Goal: Consume media (video, audio)

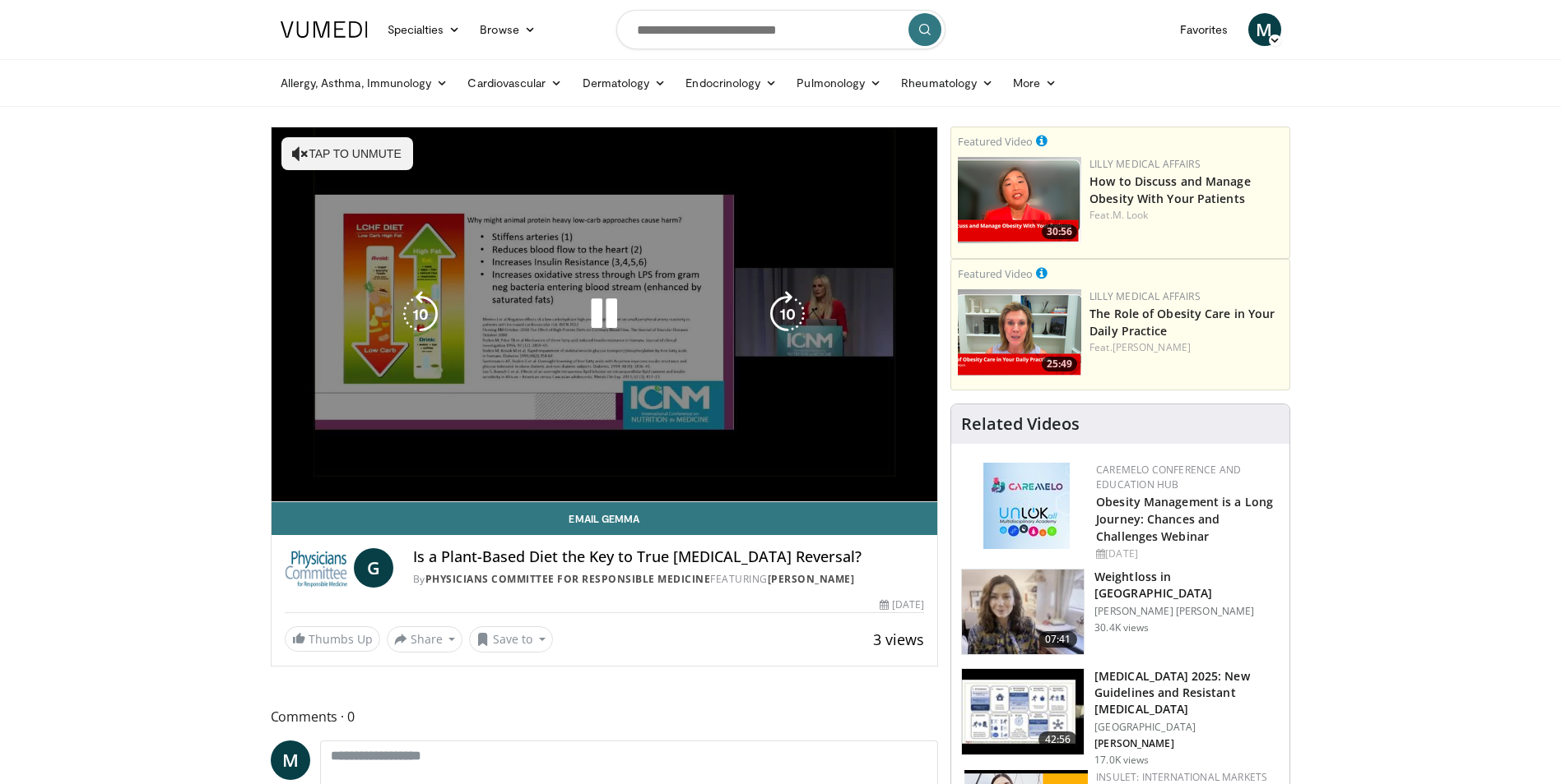
click at [318, 482] on div "10 seconds Tap to unmute" at bounding box center [605, 314] width 666 height 374
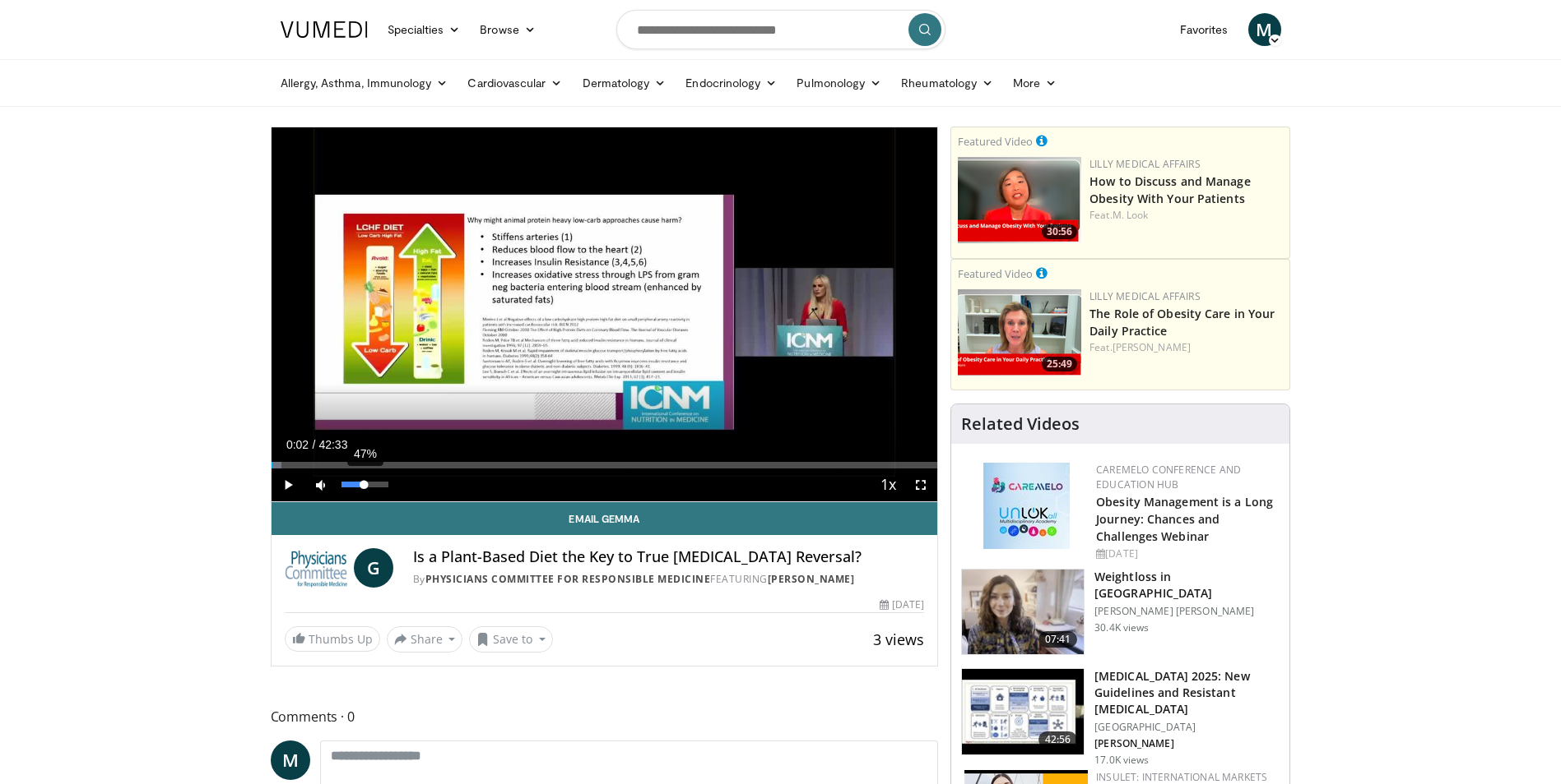
drag, startPoint x: 339, startPoint y: 481, endPoint x: 365, endPoint y: 484, distance: 26.2
click at [365, 484] on div "Volume Level" at bounding box center [352, 485] width 23 height 6
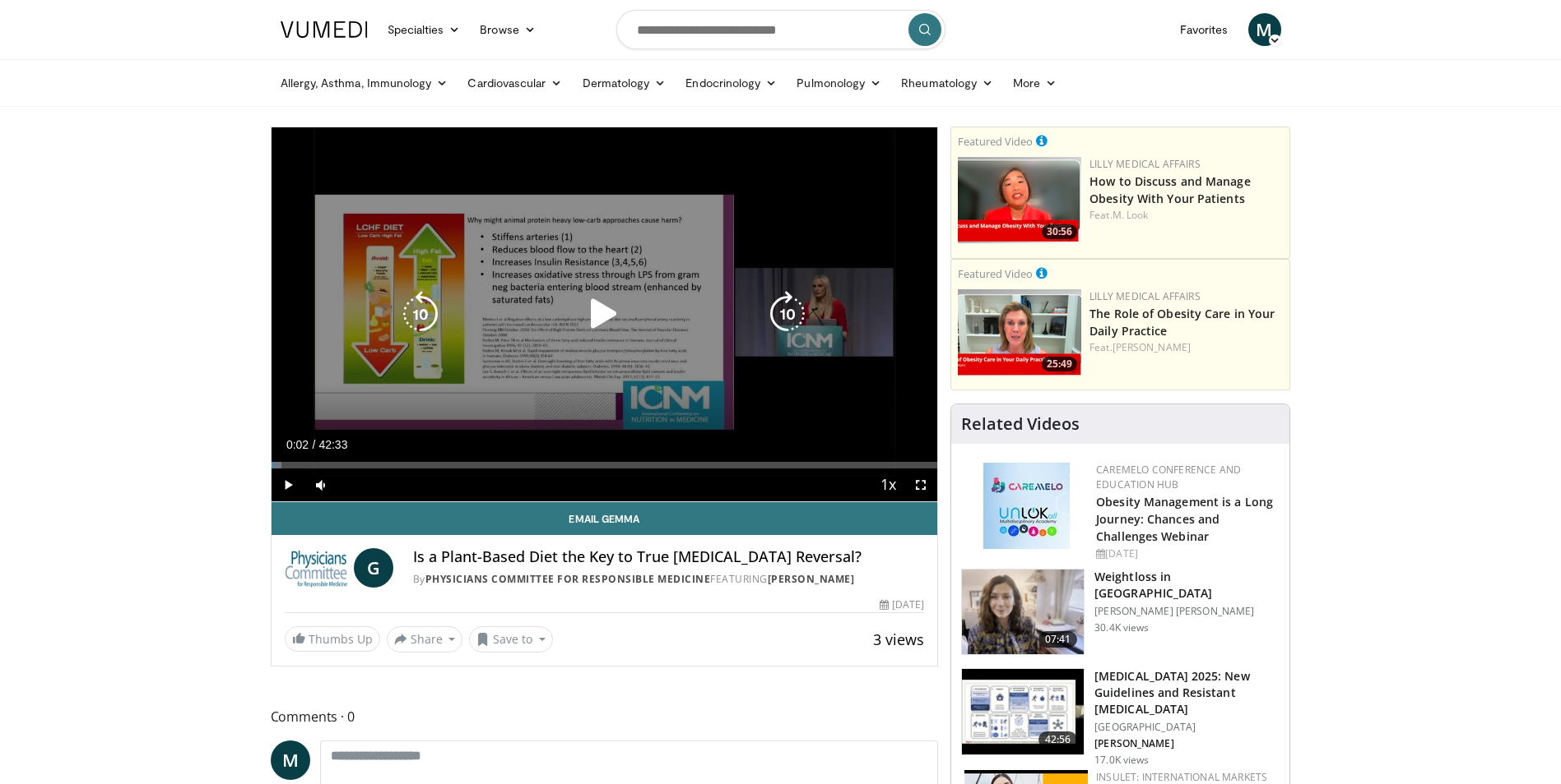
click at [591, 316] on icon "Video Player" at bounding box center [604, 314] width 46 height 46
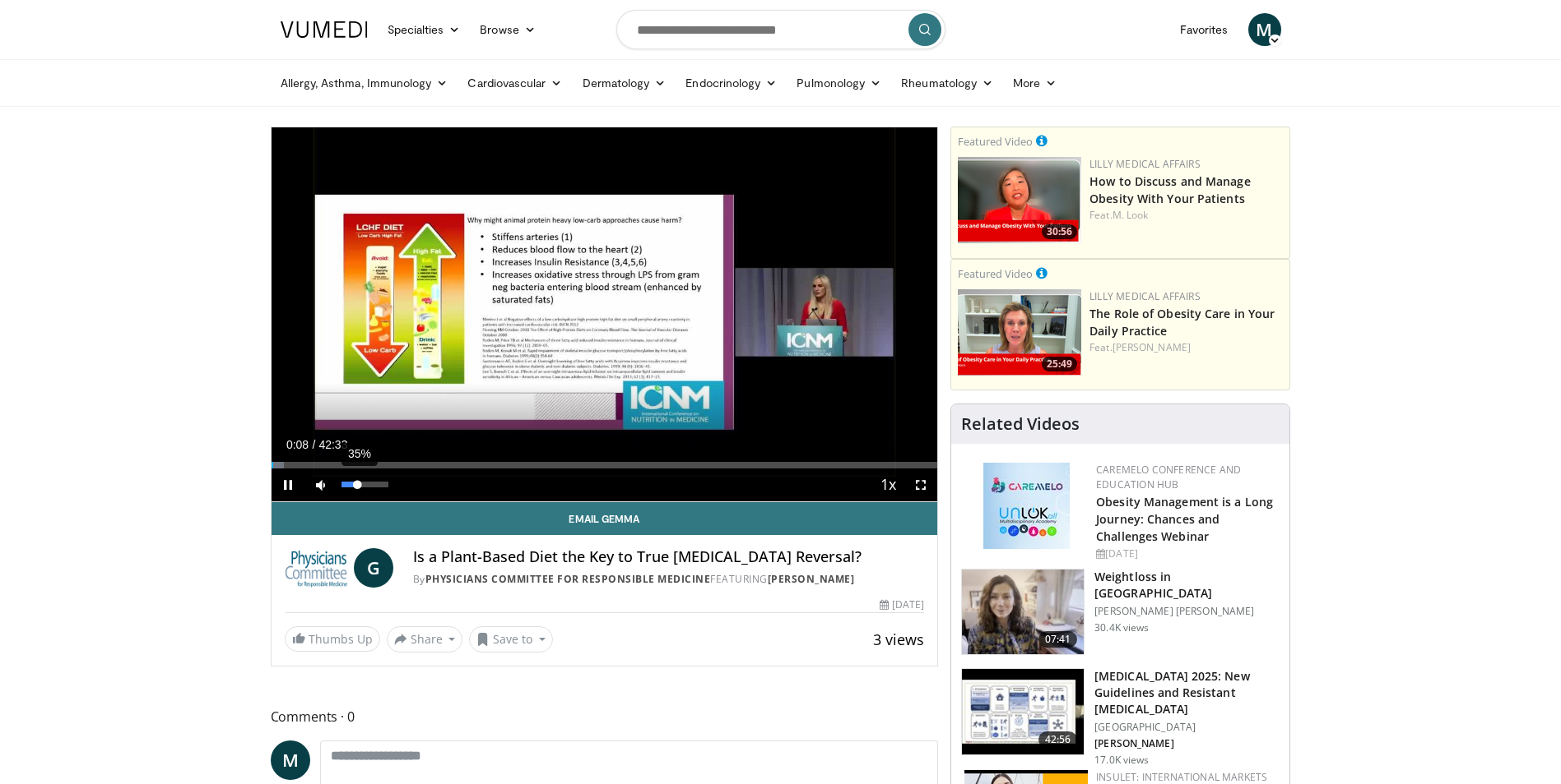
click at [358, 488] on div "Volume Level" at bounding box center [349, 485] width 17 height 6
click at [350, 485] on div "Volume Level" at bounding box center [345, 485] width 8 height 6
click at [923, 483] on span "Video Player" at bounding box center [920, 485] width 33 height 33
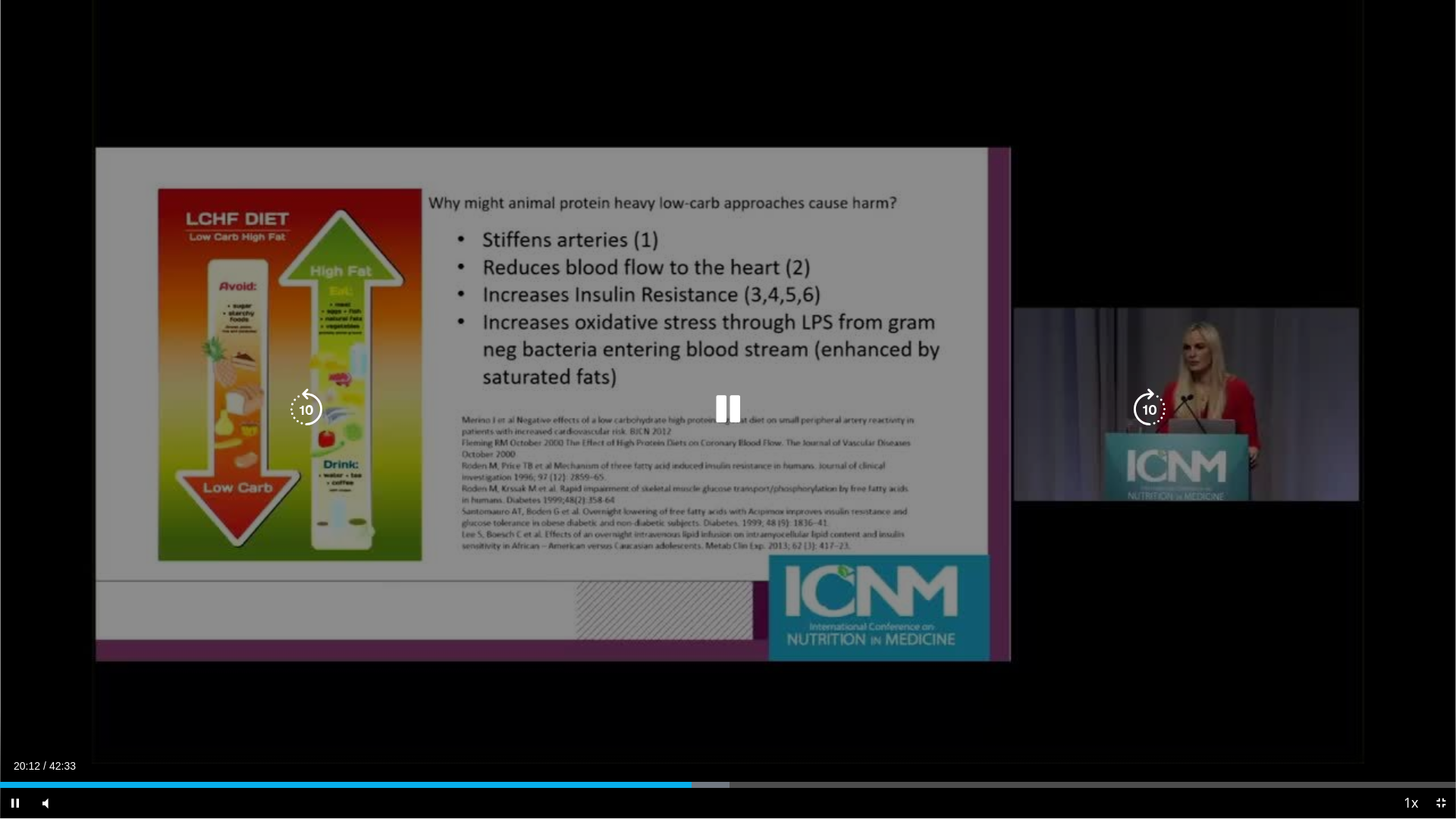
click at [726, 395] on icon "Video Player" at bounding box center [728, 410] width 42 height 42
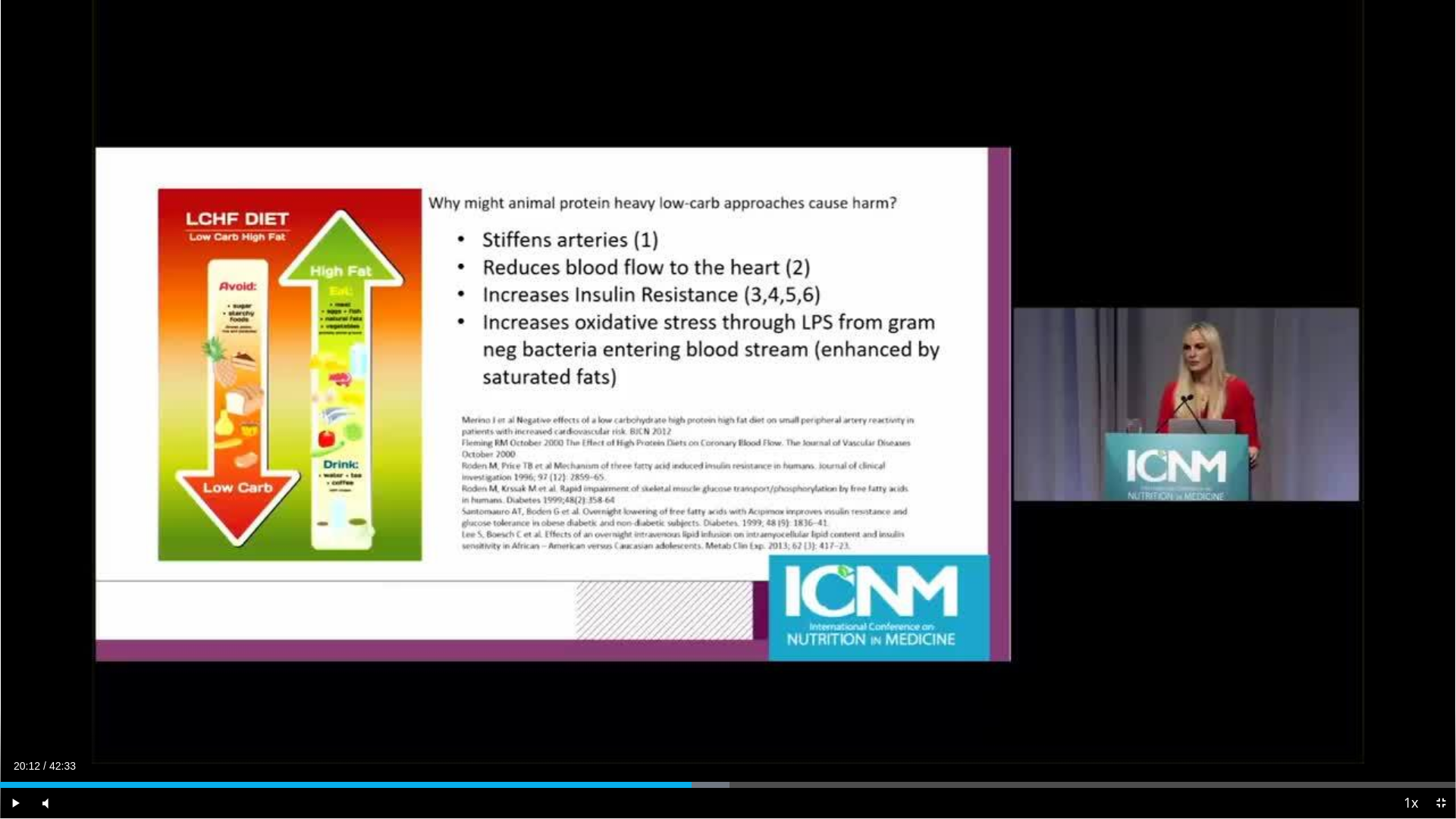
click at [713, 394] on button "Video Player" at bounding box center [728, 409] width 30 height 30
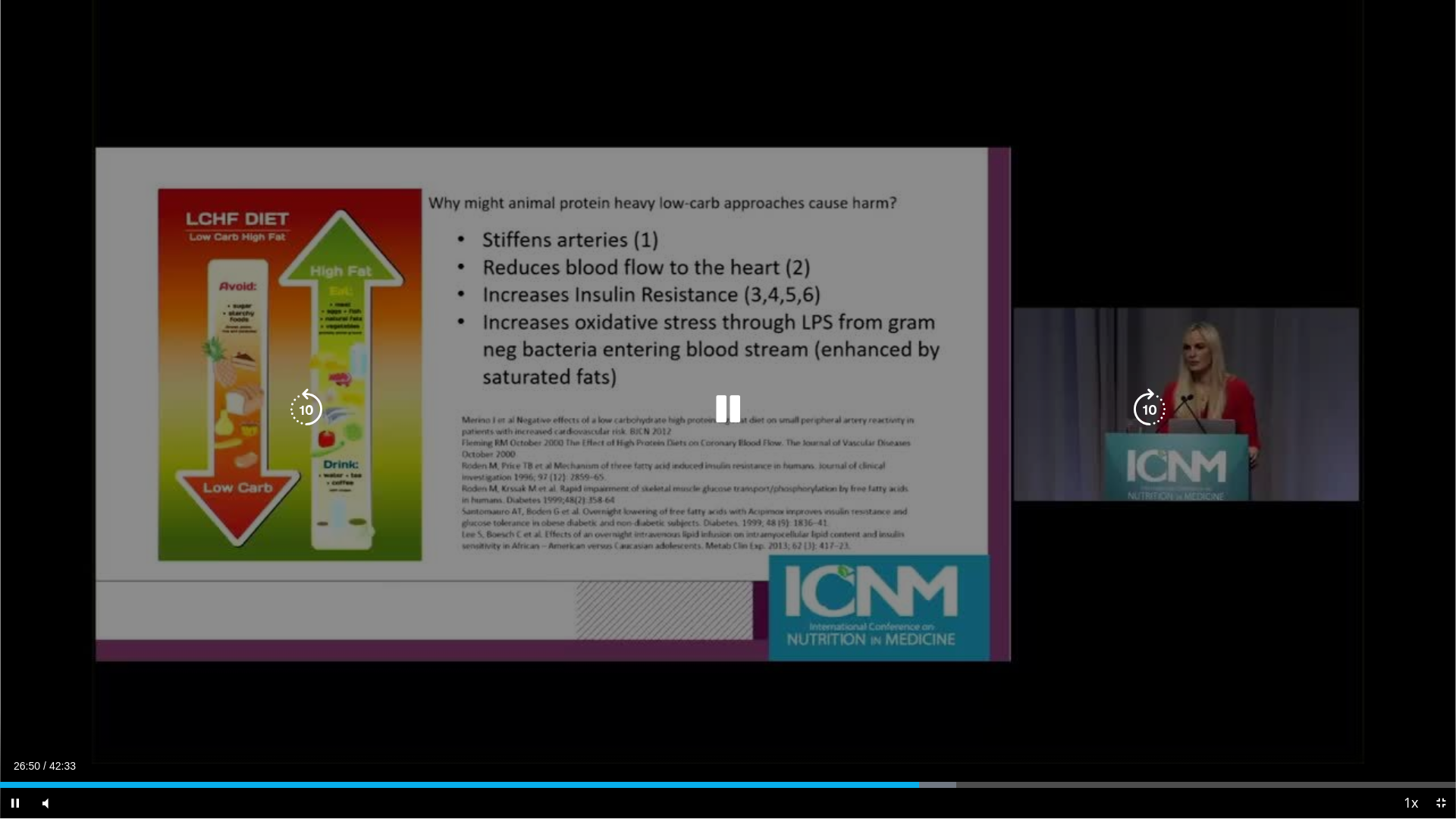
click at [1150, 419] on icon "Video Player" at bounding box center [1149, 410] width 42 height 42
click at [1146, 403] on icon "Video Player" at bounding box center [1149, 410] width 42 height 42
click at [1150, 406] on icon "Video Player" at bounding box center [1149, 410] width 42 height 42
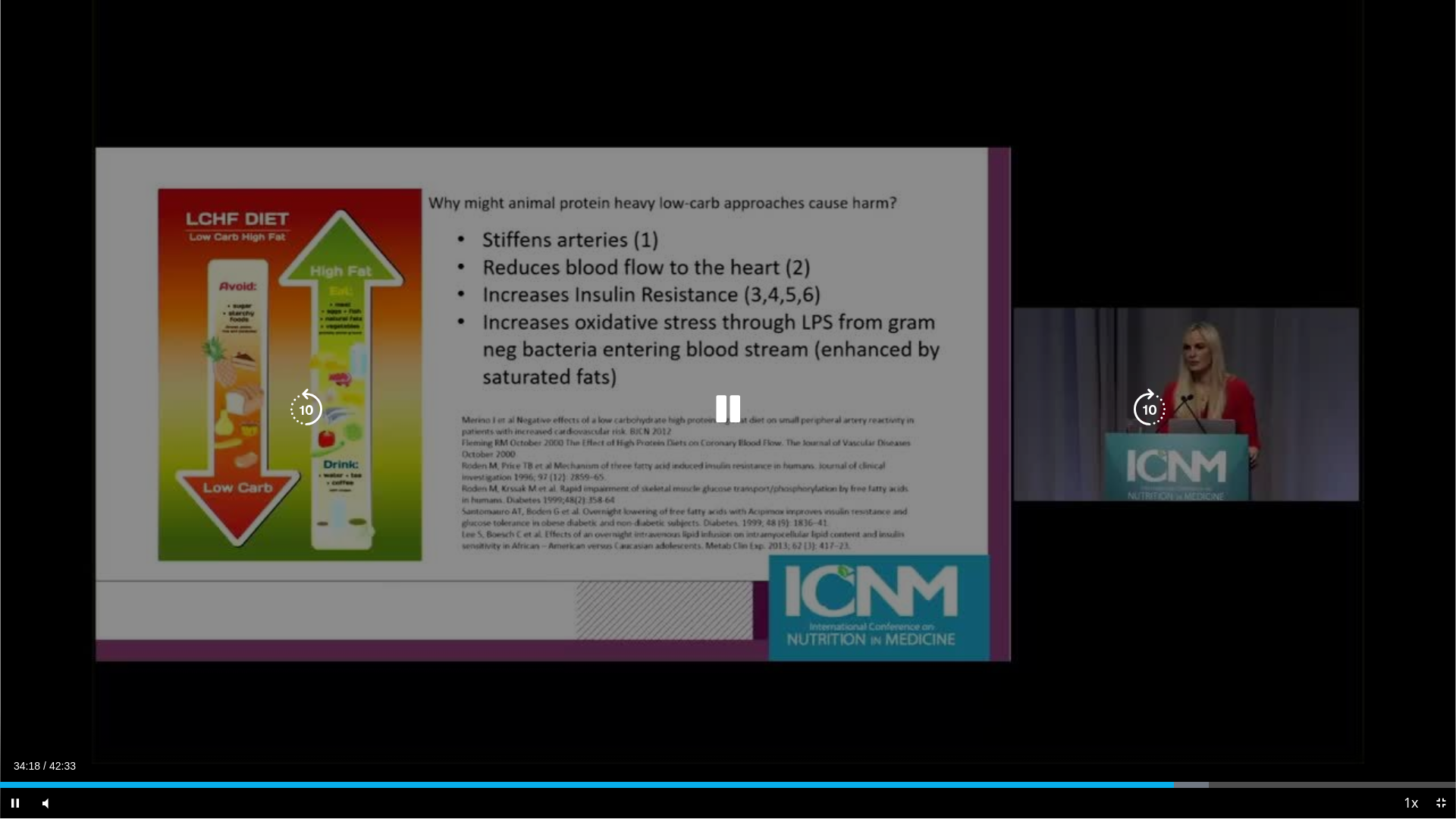
click at [319, 401] on icon "Video Player" at bounding box center [306, 410] width 42 height 42
click at [314, 402] on icon "Video Player" at bounding box center [306, 410] width 42 height 42
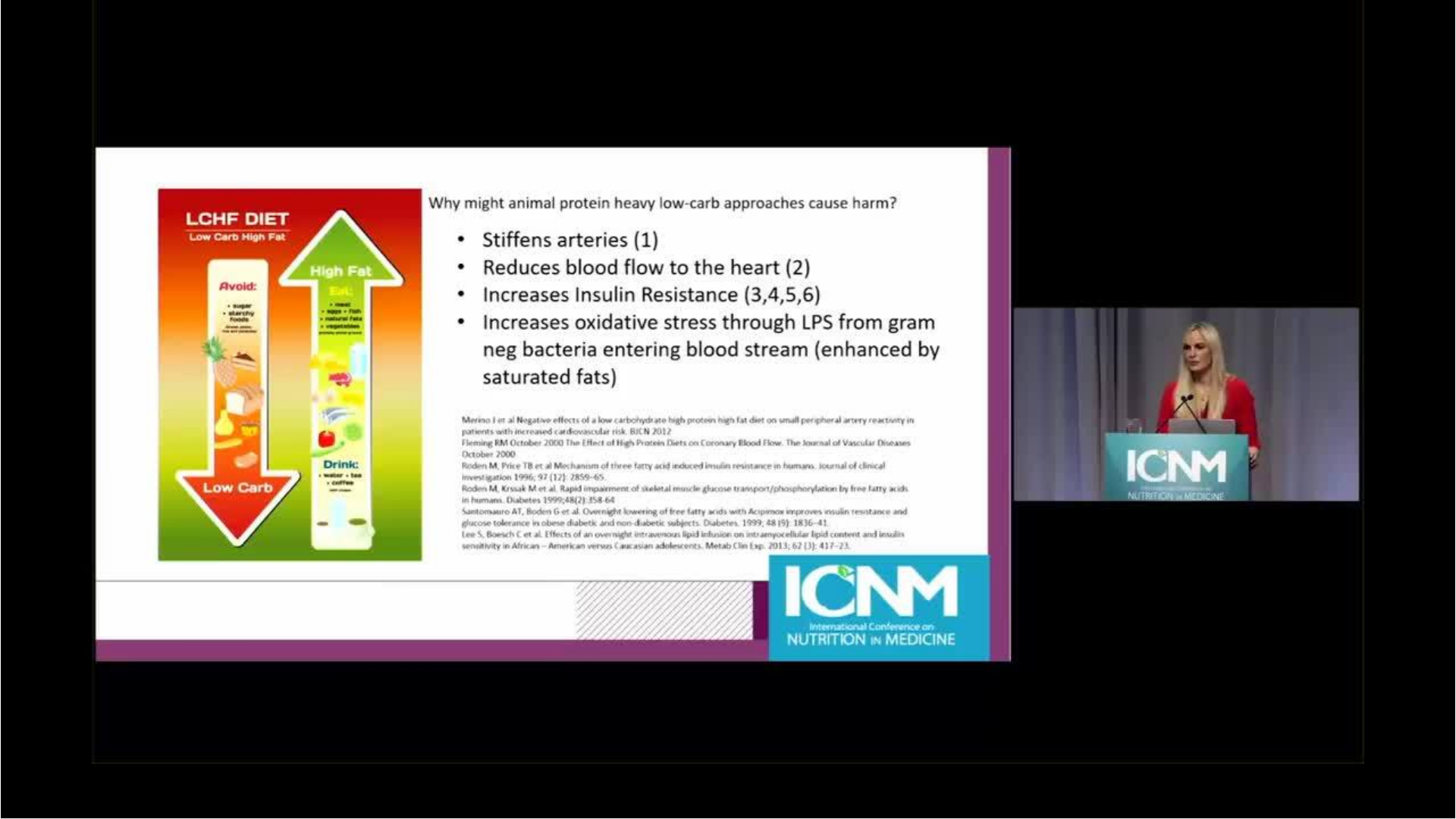
click at [1153, 404] on div "50 seconds Tap to unmute" at bounding box center [728, 409] width 1456 height 818
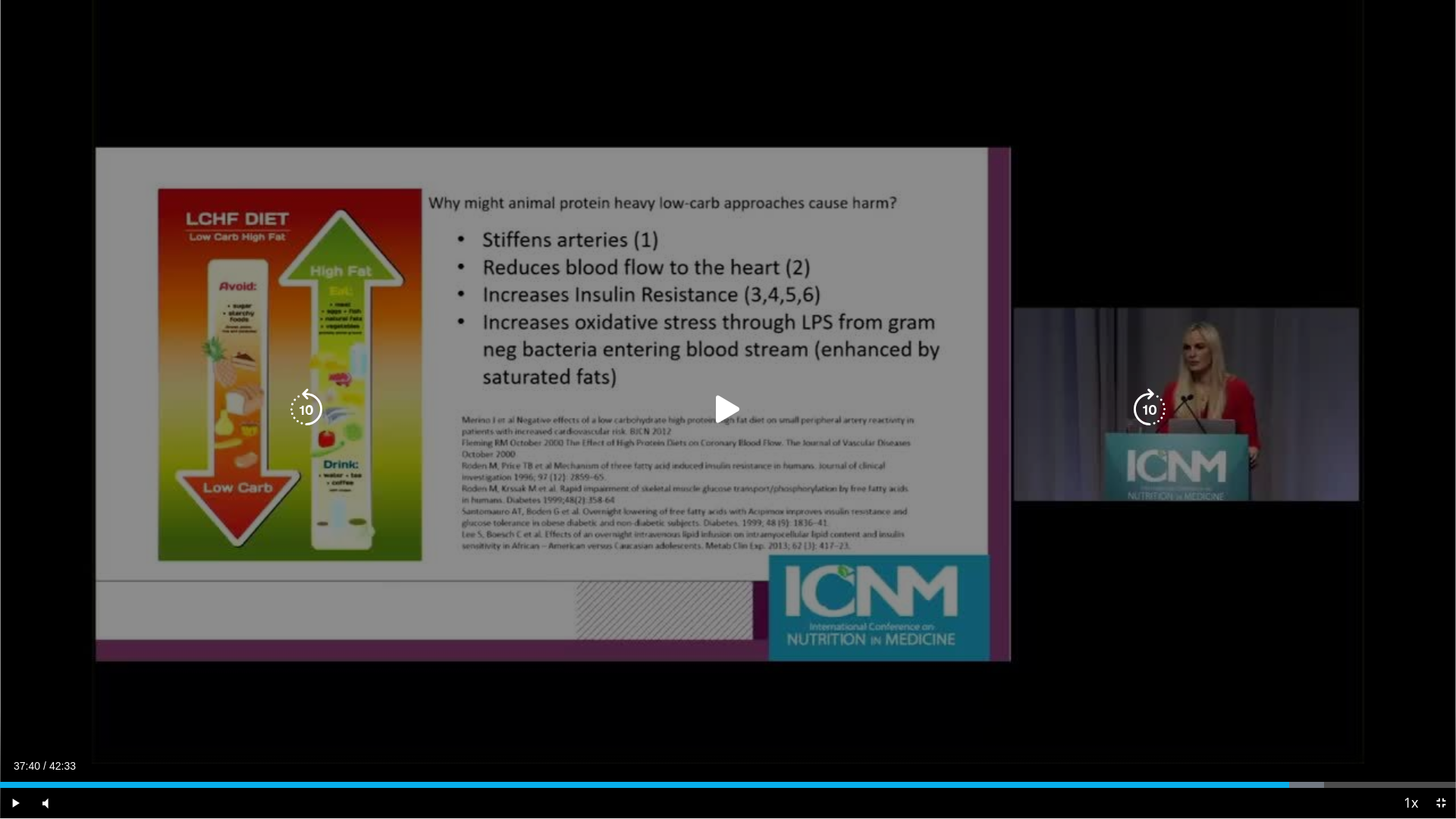
click at [696, 373] on div "50 seconds Tap to unmute" at bounding box center [728, 409] width 1456 height 818
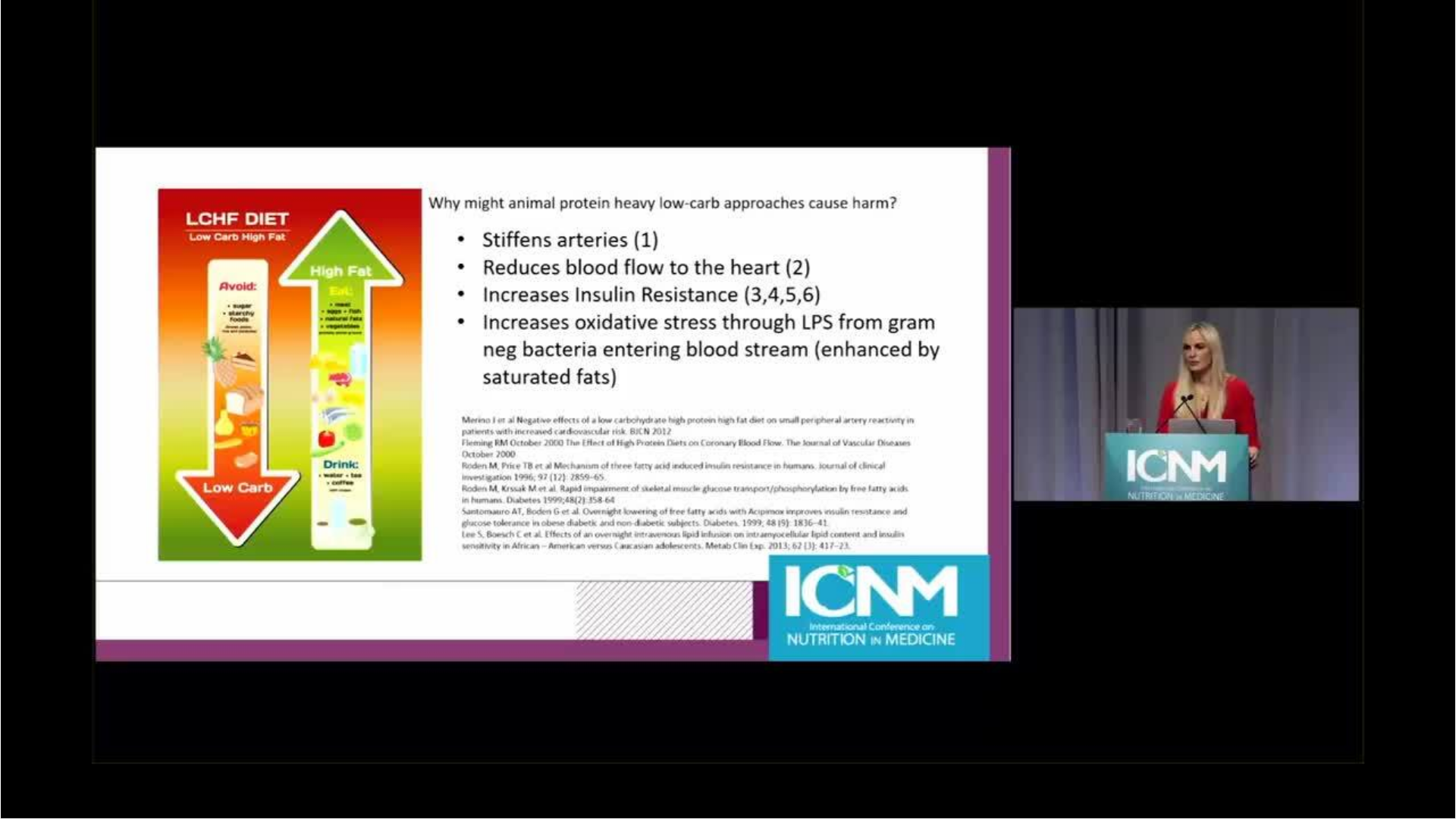
click at [696, 373] on div "50 seconds Tap to unmute" at bounding box center [728, 409] width 1456 height 818
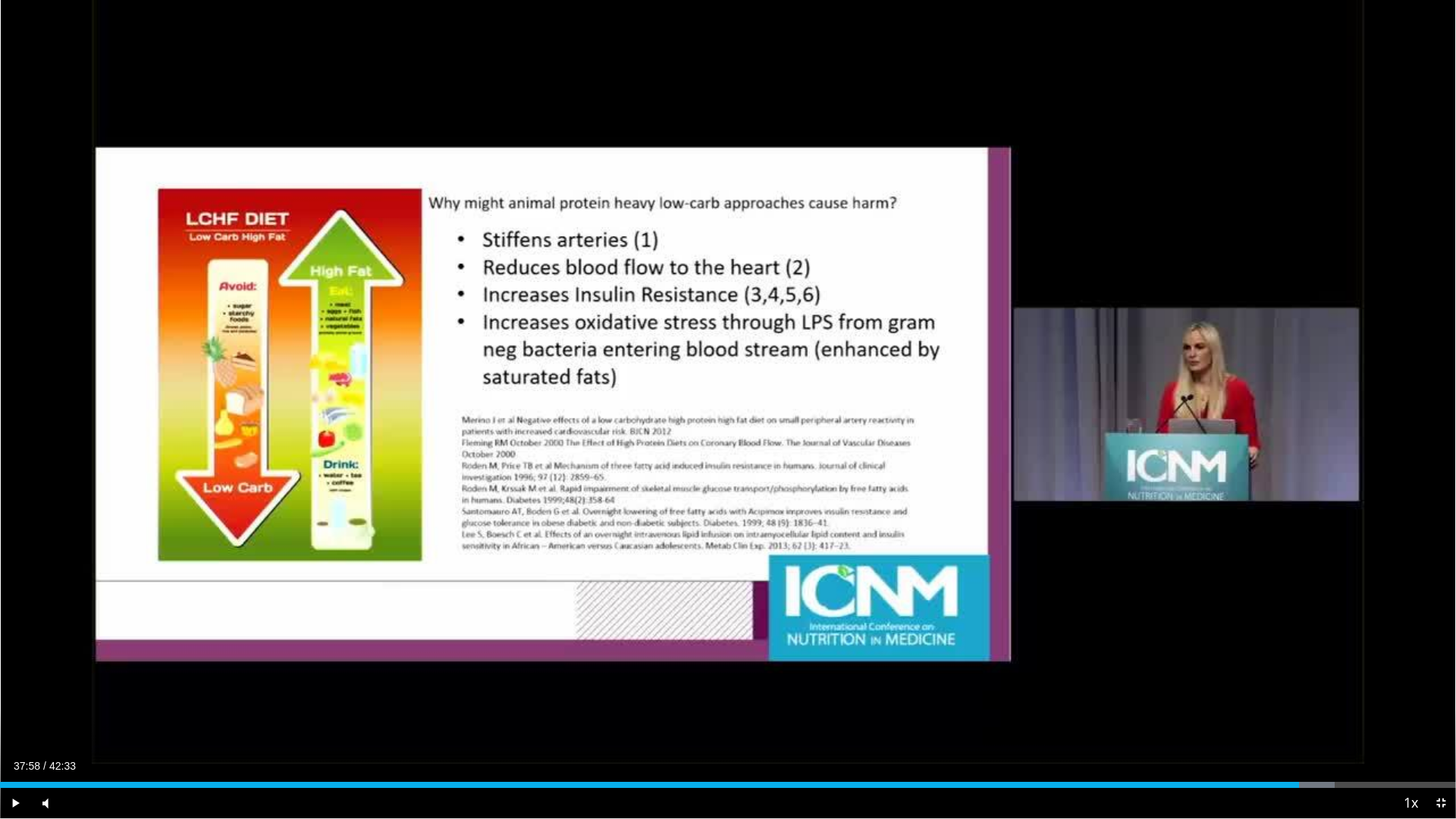
click at [696, 373] on div "50 seconds Tap to unmute" at bounding box center [728, 409] width 1456 height 818
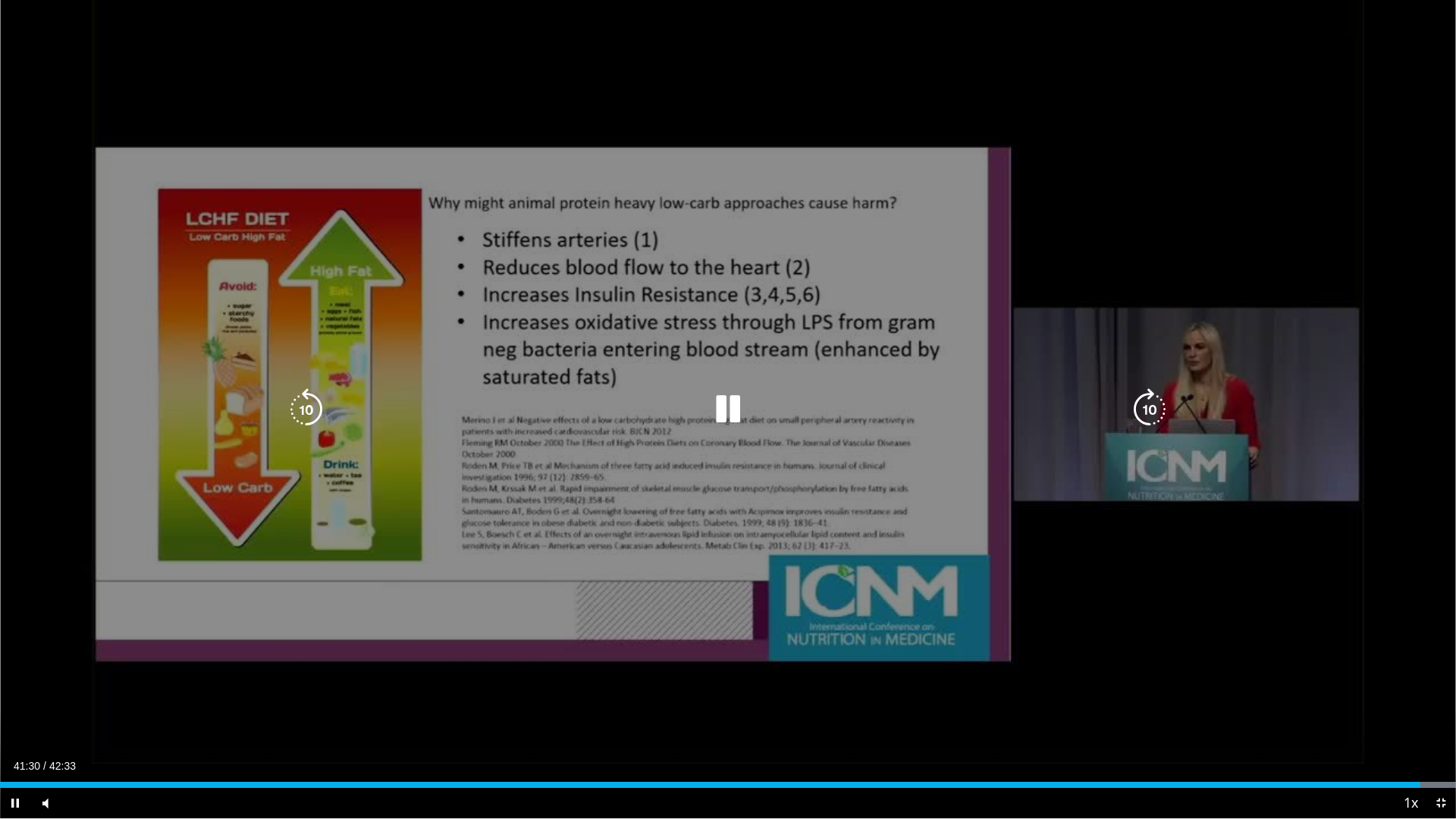
click at [687, 374] on div "50 seconds Tap to unmute" at bounding box center [728, 409] width 1456 height 818
click at [302, 398] on icon "Video Player" at bounding box center [306, 410] width 42 height 42
click at [729, 407] on icon "Video Player" at bounding box center [728, 410] width 42 height 42
click at [327, 397] on div "Video Player" at bounding box center [728, 409] width 874 height 30
click at [304, 400] on icon "Video Player" at bounding box center [306, 410] width 42 height 42
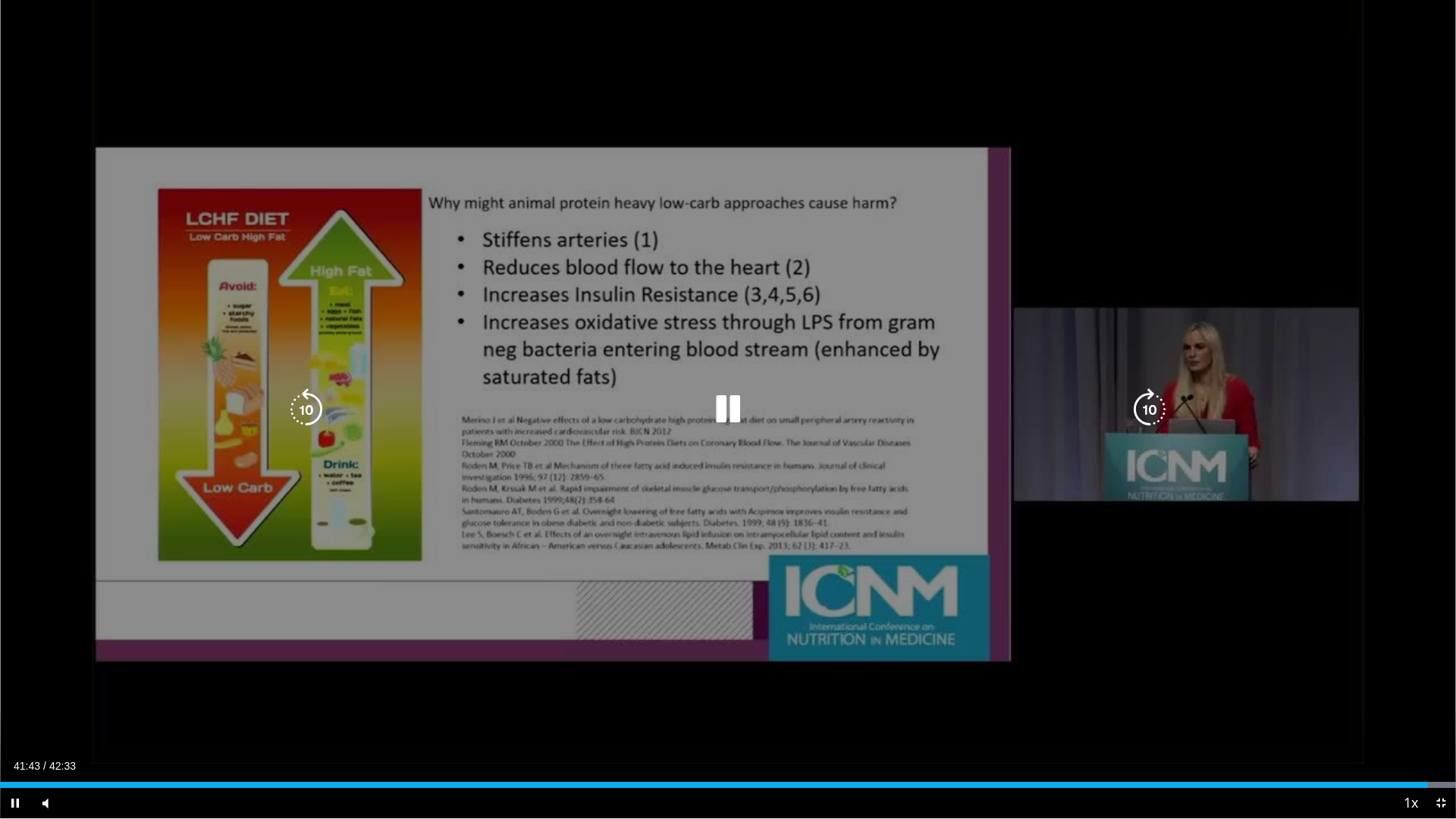
click at [661, 491] on div "10 seconds Tap to unmute" at bounding box center [728, 409] width 1456 height 818
click at [314, 400] on icon "Video Player" at bounding box center [306, 410] width 42 height 42
